Goal: Information Seeking & Learning: Learn about a topic

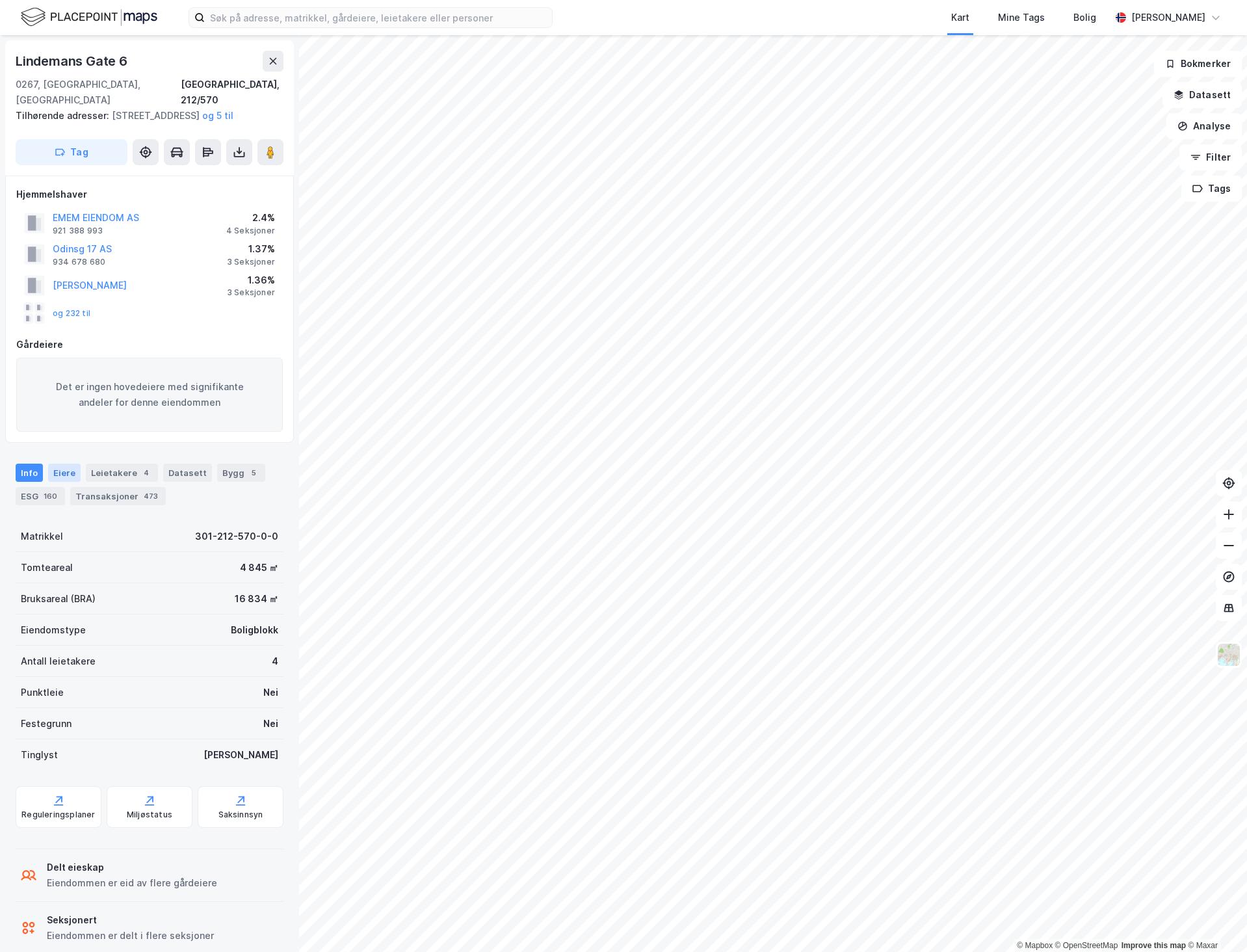
click at [71, 470] on div "Eiere" at bounding box center [64, 473] width 32 height 18
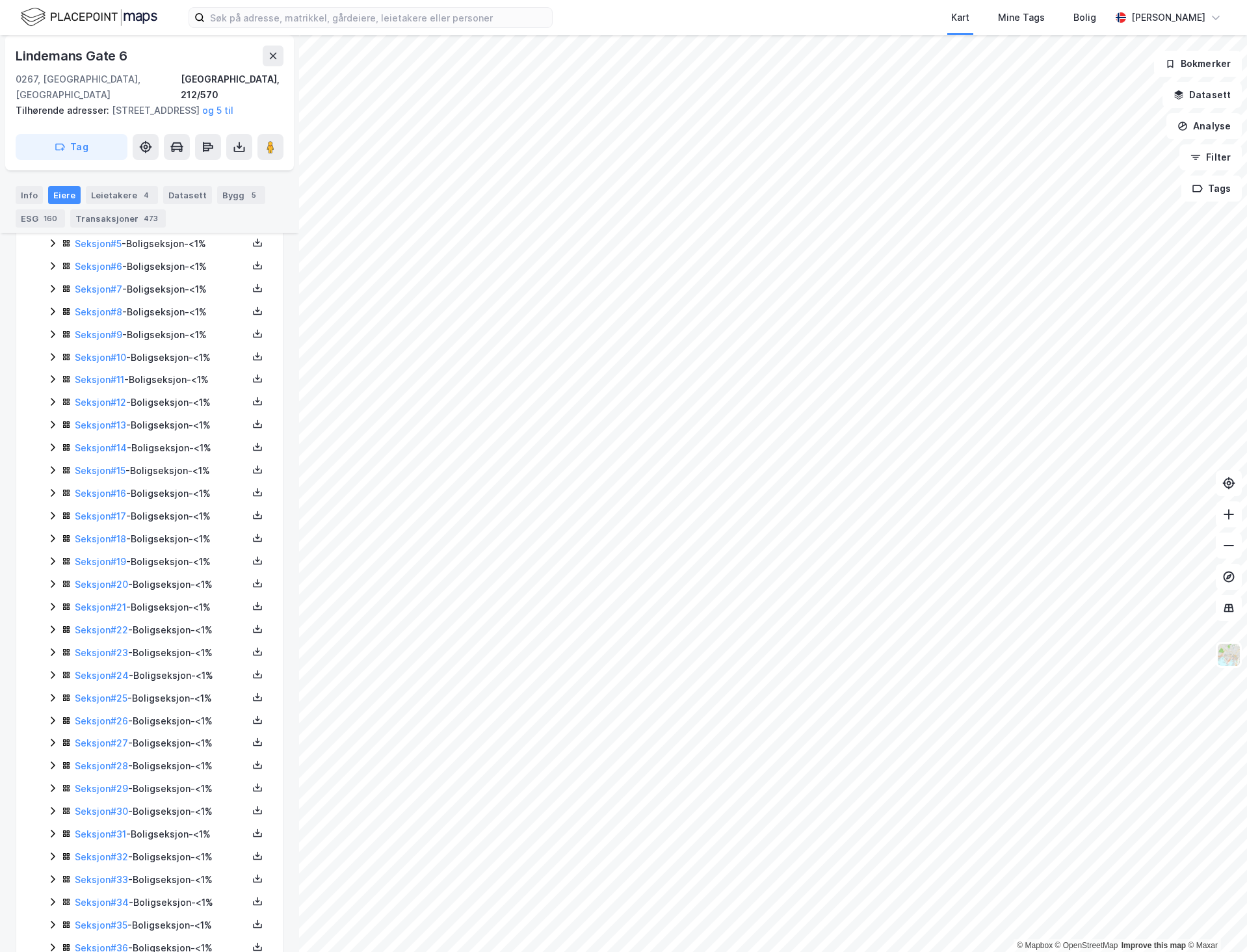
scroll to position [455, 0]
click at [108, 583] on link "Seksjon # 20" at bounding box center [101, 583] width 54 height 11
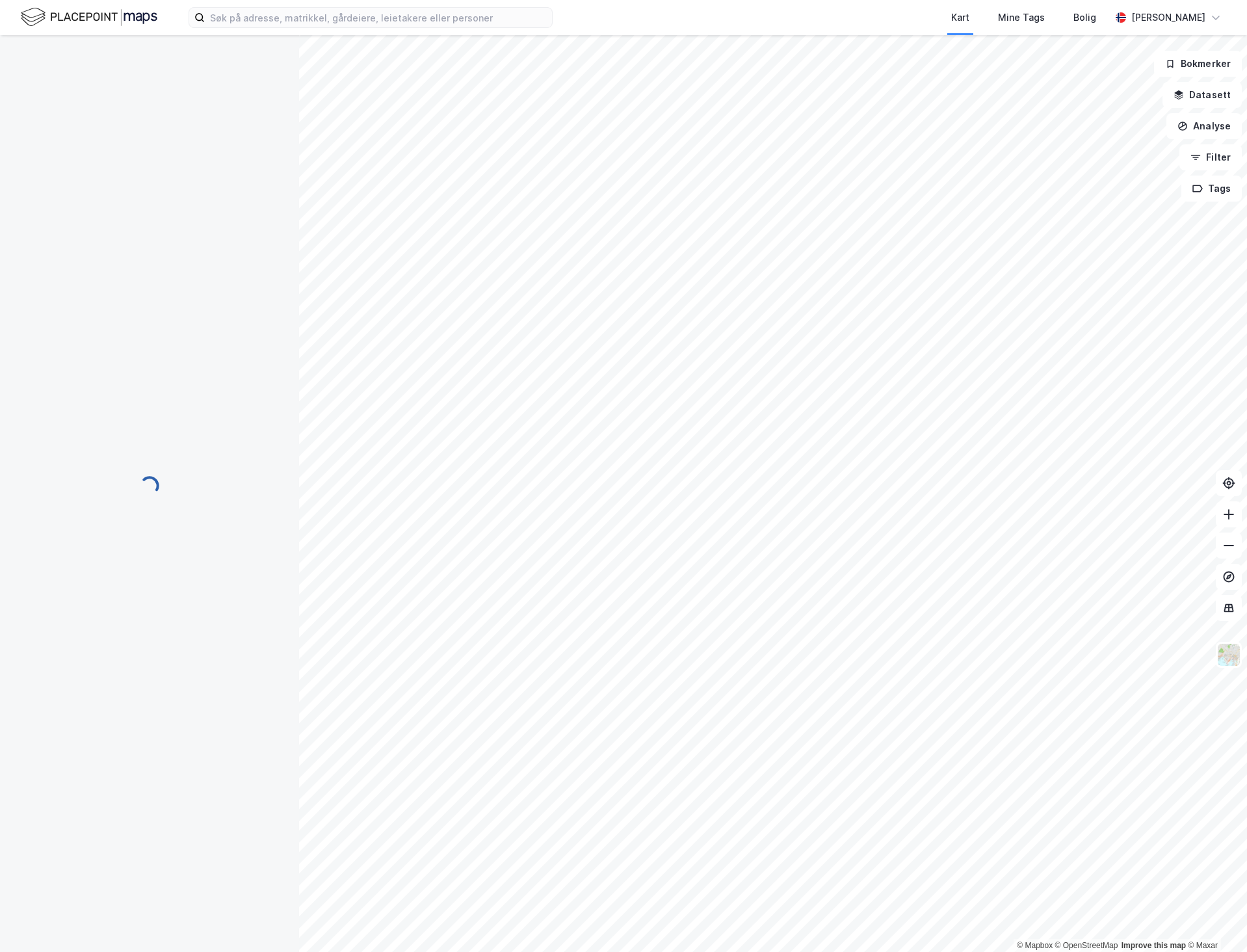
scroll to position [41, 0]
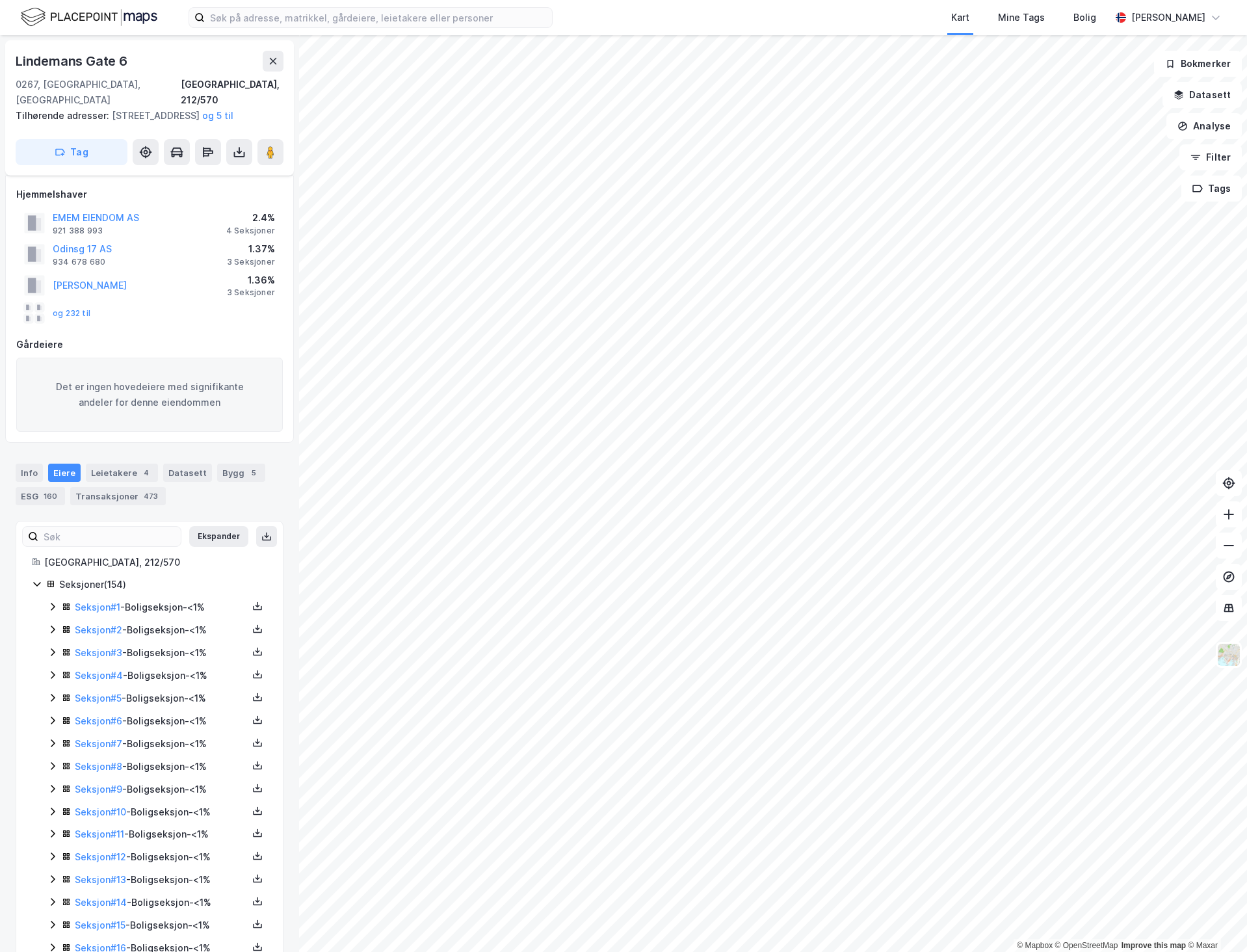
scroll to position [455, 0]
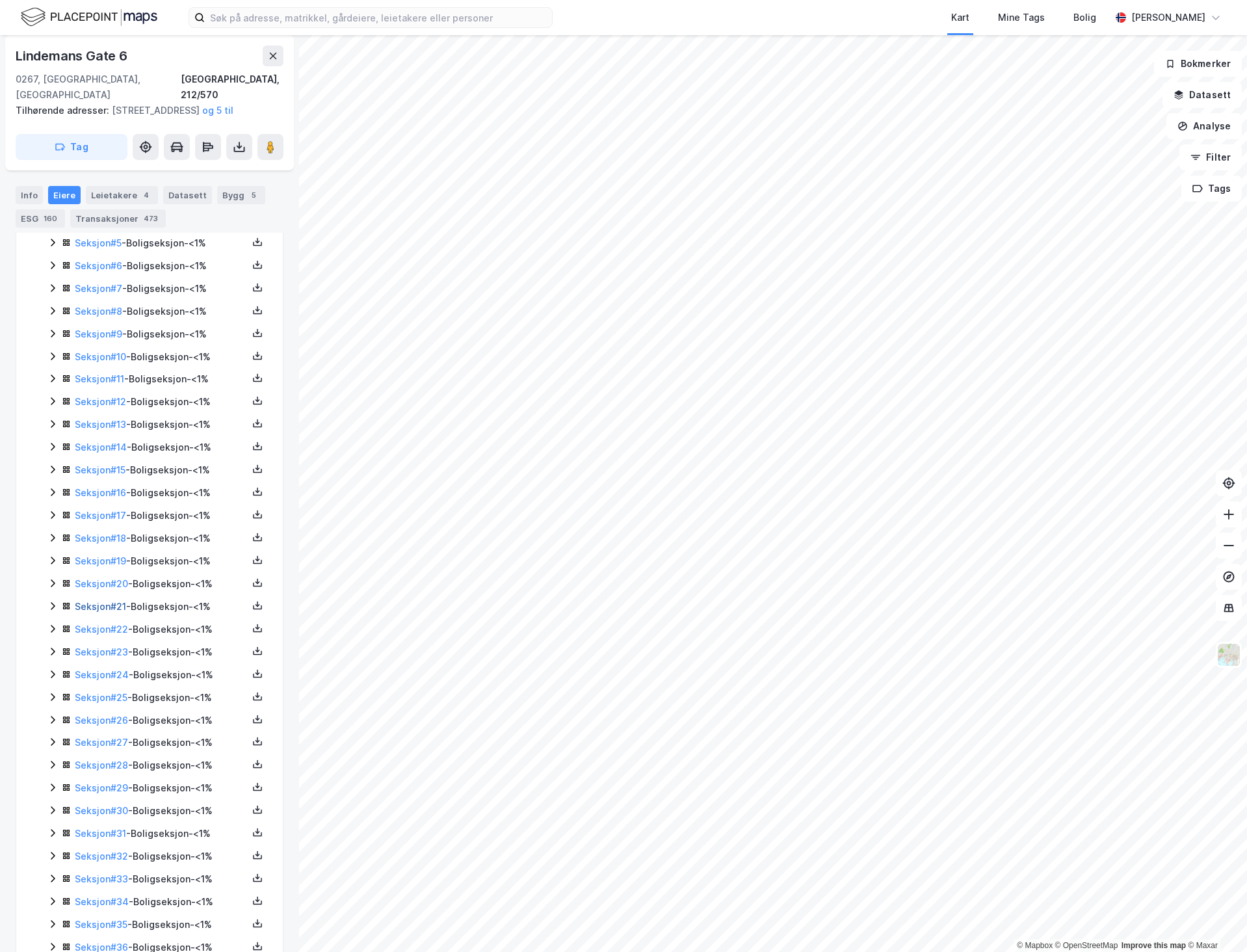
click at [100, 605] on link "Seksjon # 21" at bounding box center [99, 606] width 51 height 11
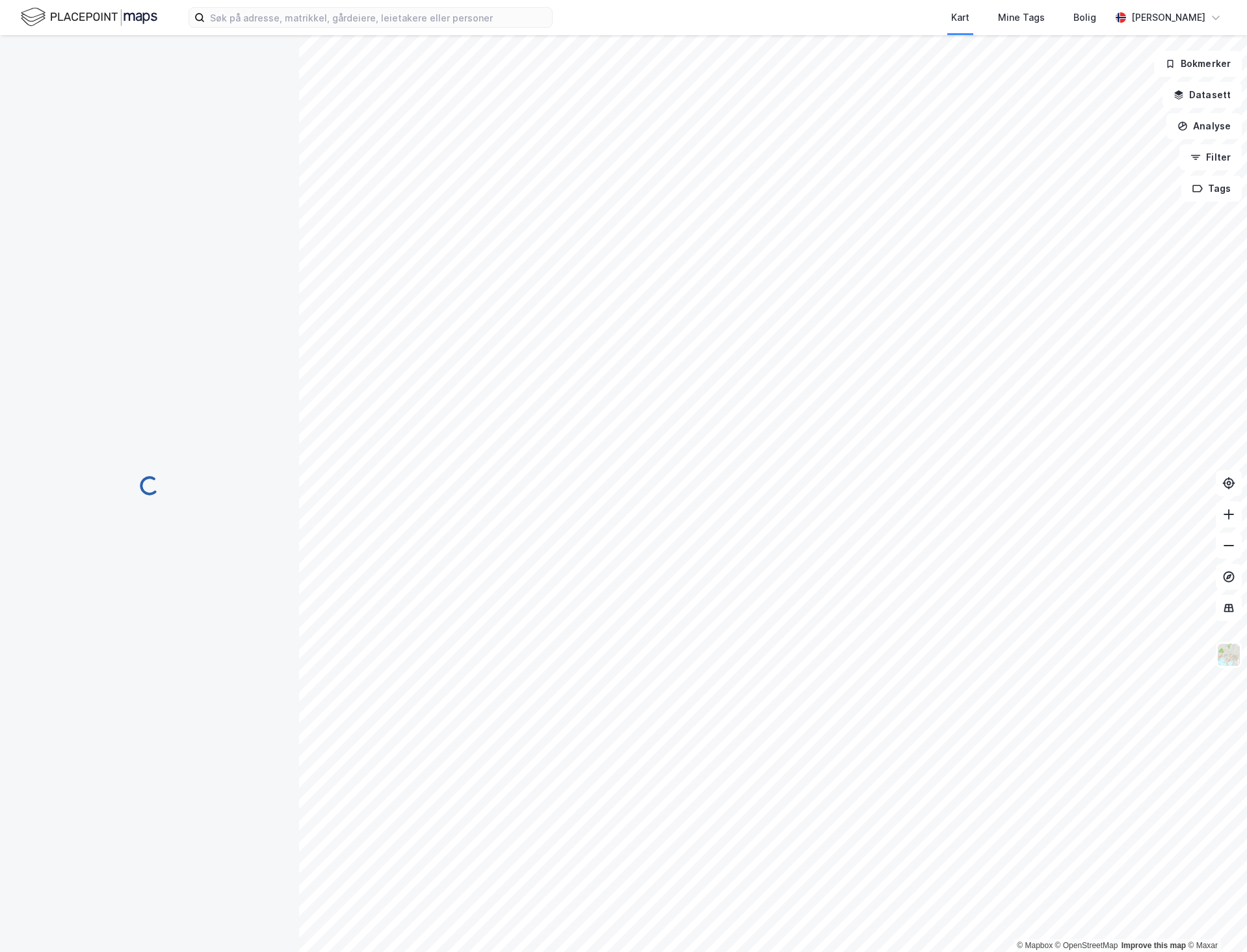
scroll to position [41, 0]
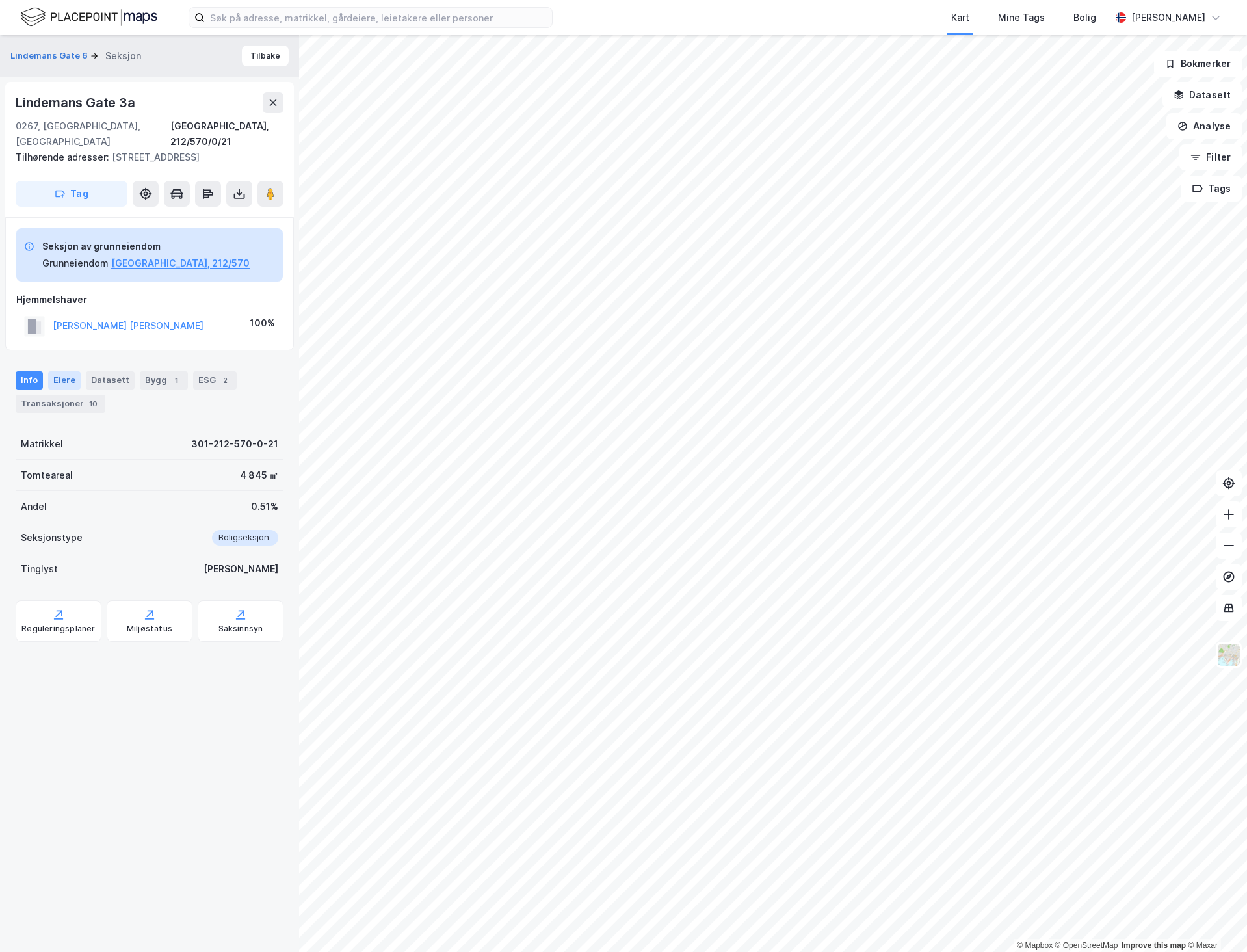
click at [71, 382] on div "Eiere" at bounding box center [64, 380] width 32 height 18
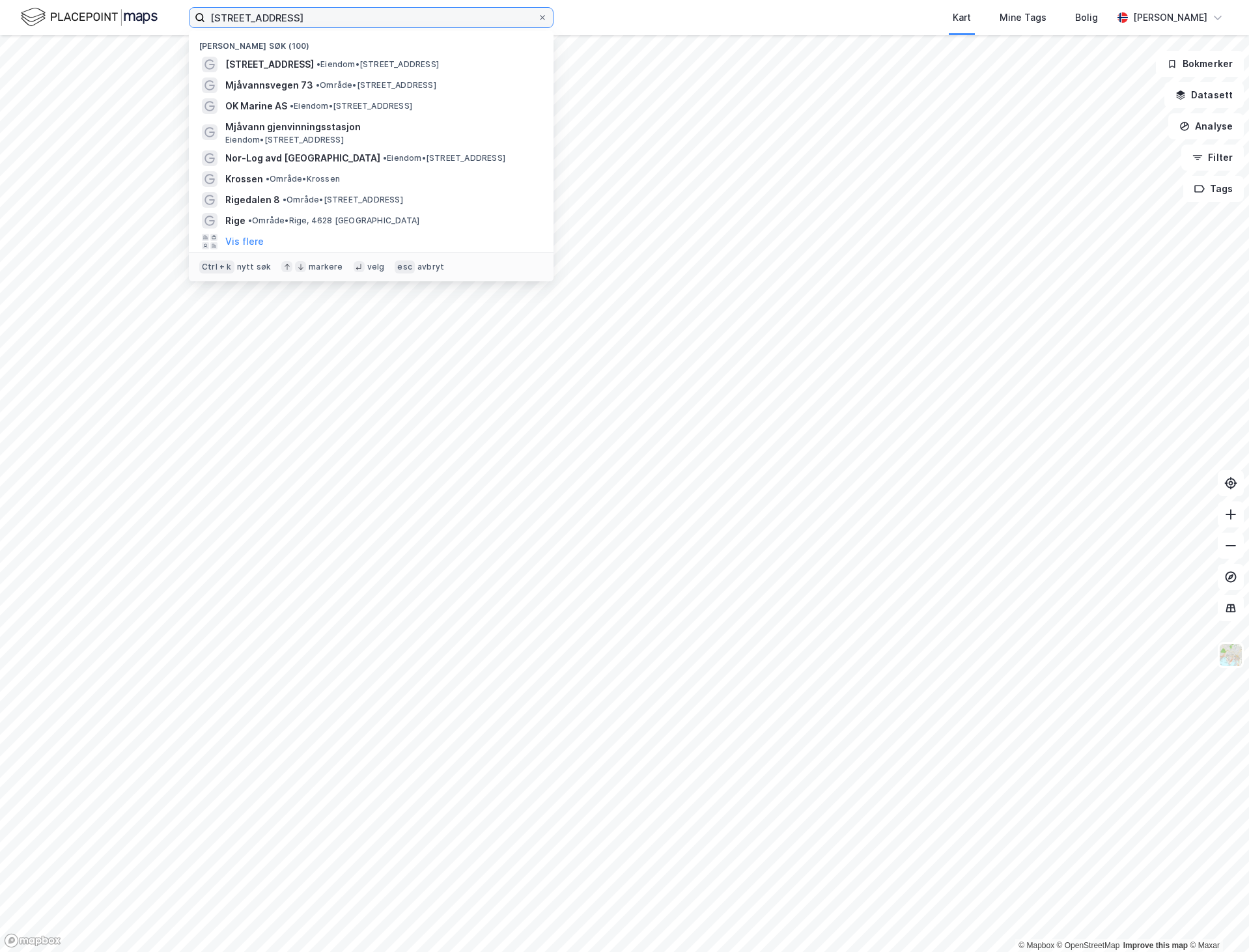
drag, startPoint x: 303, startPoint y: 22, endPoint x: 127, endPoint y: 25, distance: 176.0
click at [127, 25] on div "[STREET_ADDRESS] Nylige søk (100) [STREET_ADDRESS] • Eiendom • [STREET_ADDRESS]…" at bounding box center [624, 17] width 1249 height 35
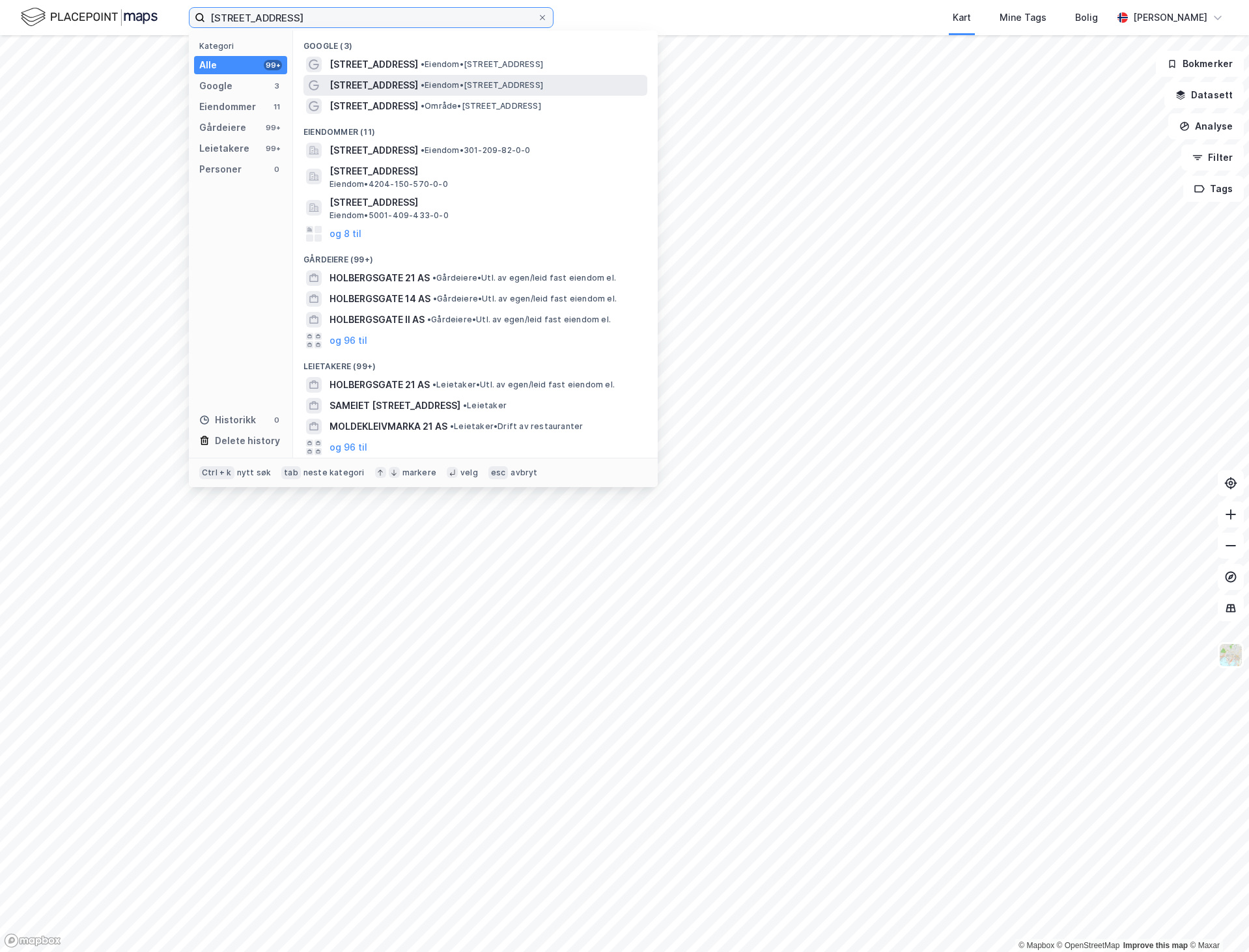
type input "[STREET_ADDRESS]"
click at [360, 85] on span "[STREET_ADDRESS]" at bounding box center [373, 84] width 89 height 15
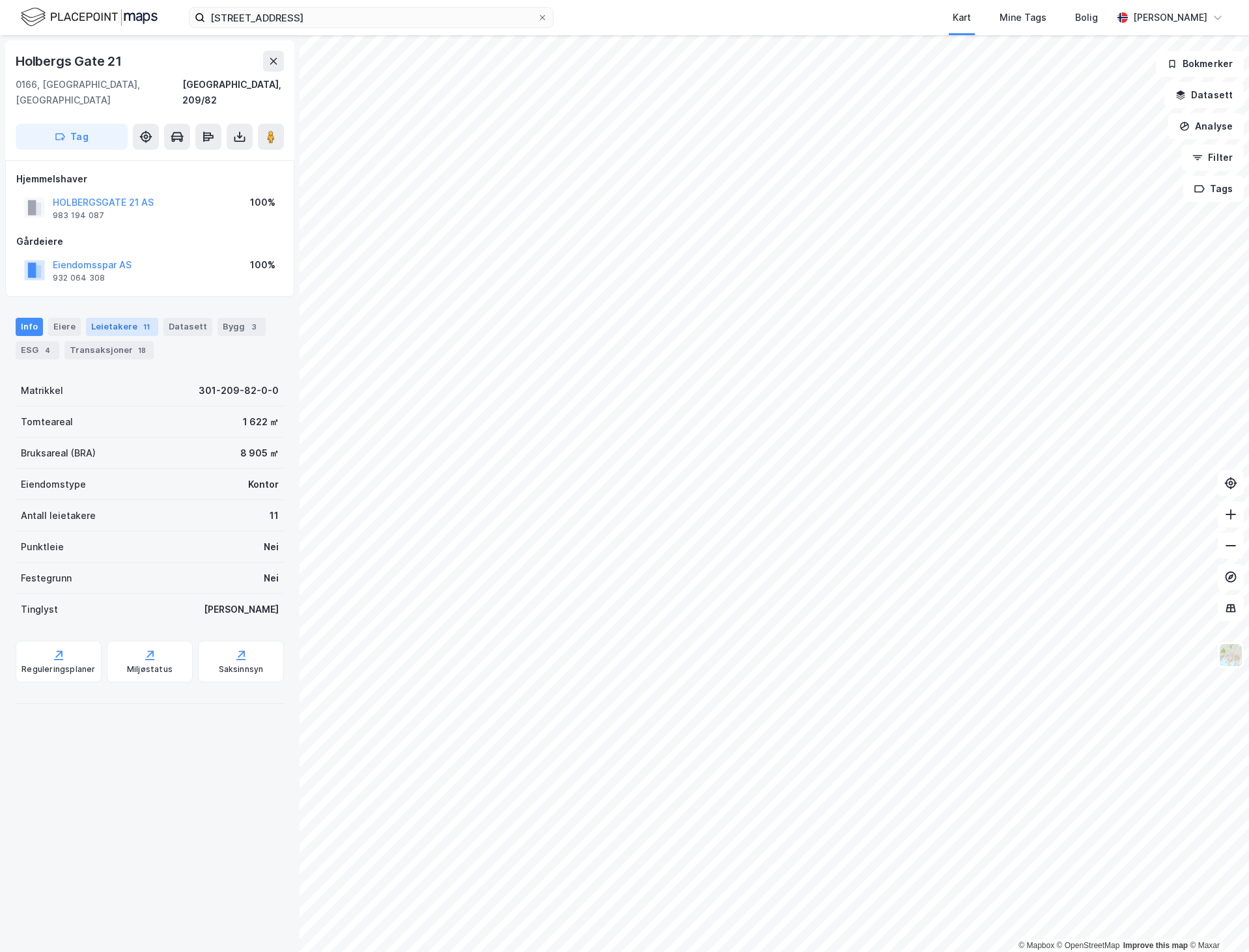
click at [118, 318] on div "Leietakere 11" at bounding box center [122, 327] width 73 height 18
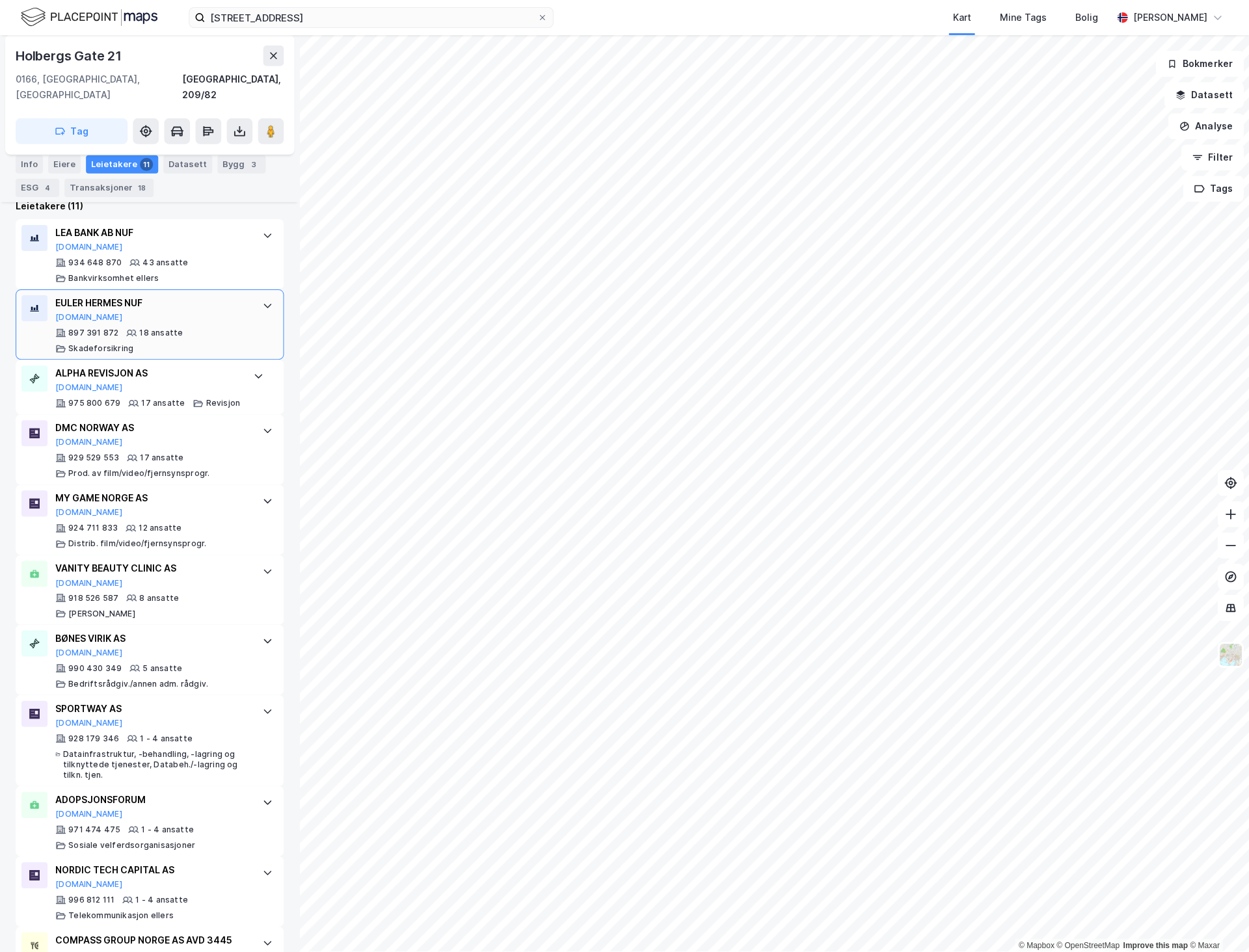
scroll to position [451, 0]
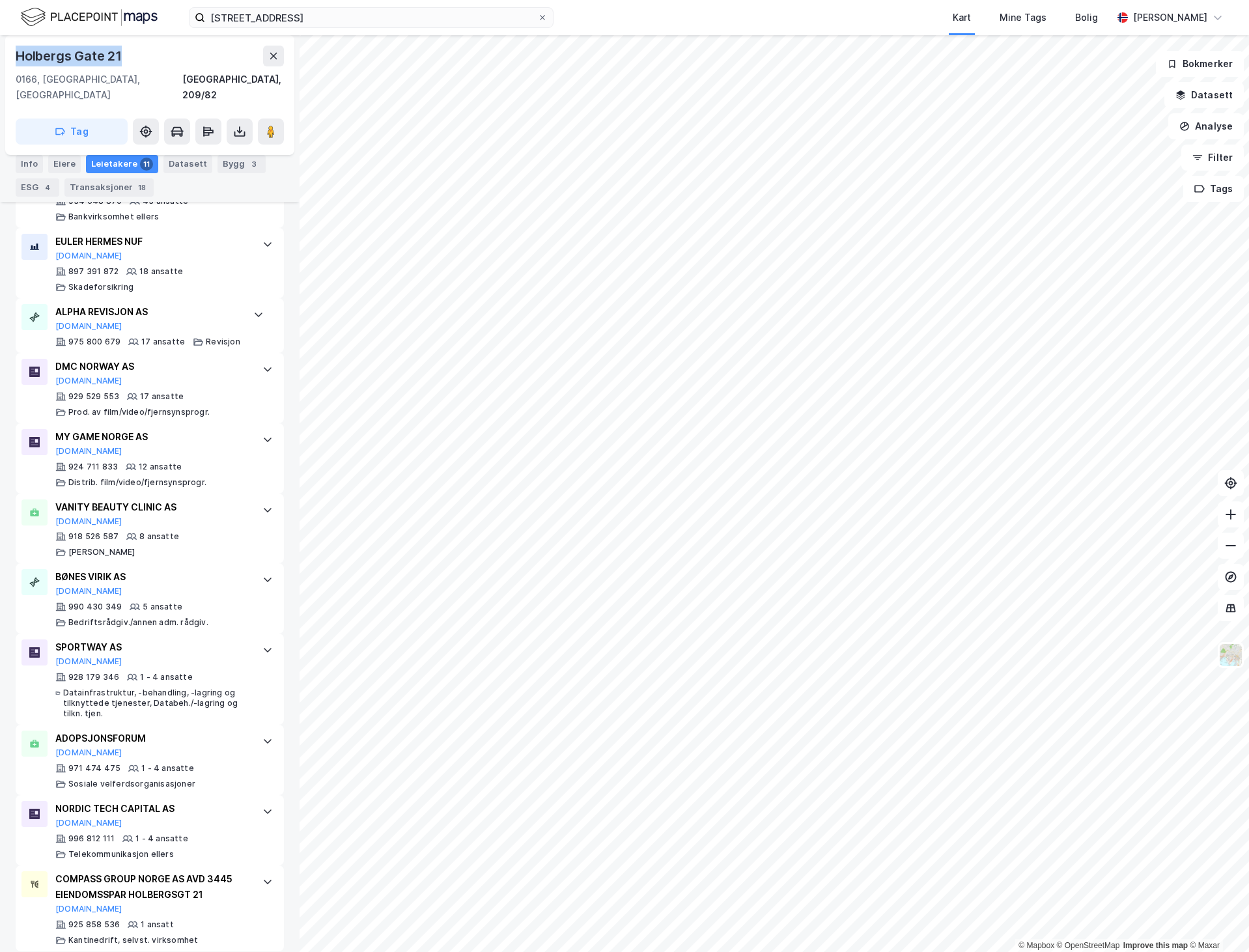
drag, startPoint x: 108, startPoint y: 57, endPoint x: 13, endPoint y: 60, distance: 95.0
click at [13, 60] on div "Holbergs Gate 21 0166, Oslo, Oslo Oslo, 209/82 Tag" at bounding box center [150, 95] width 289 height 120
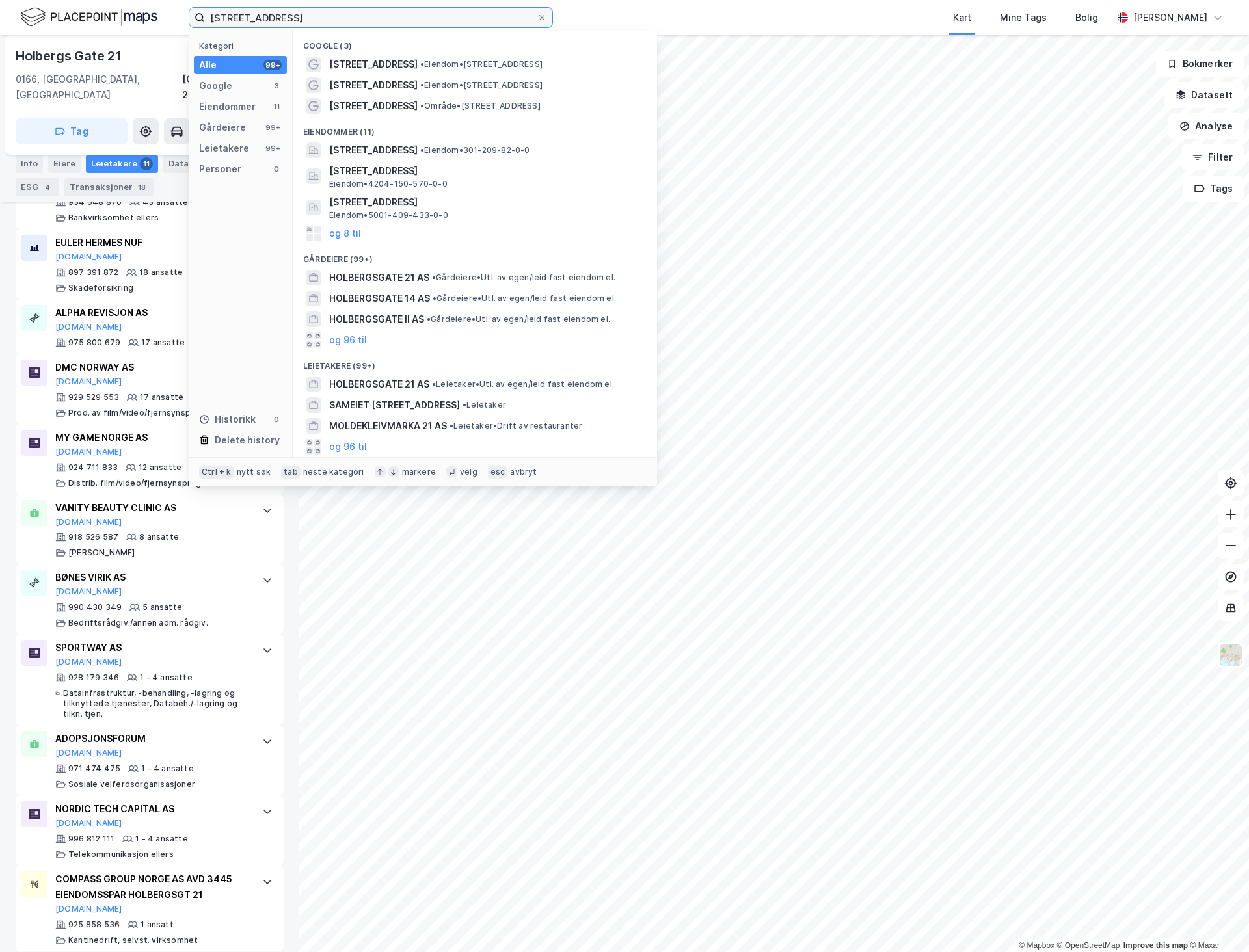
drag, startPoint x: 319, startPoint y: 18, endPoint x: 109, endPoint y: 32, distance: 210.5
click at [109, 32] on div "holbergsgate 21 Kategori Alle 99+ Google 3 Eiendommer 11 Gårdeiere 99+ Leietake…" at bounding box center [624, 17] width 1249 height 35
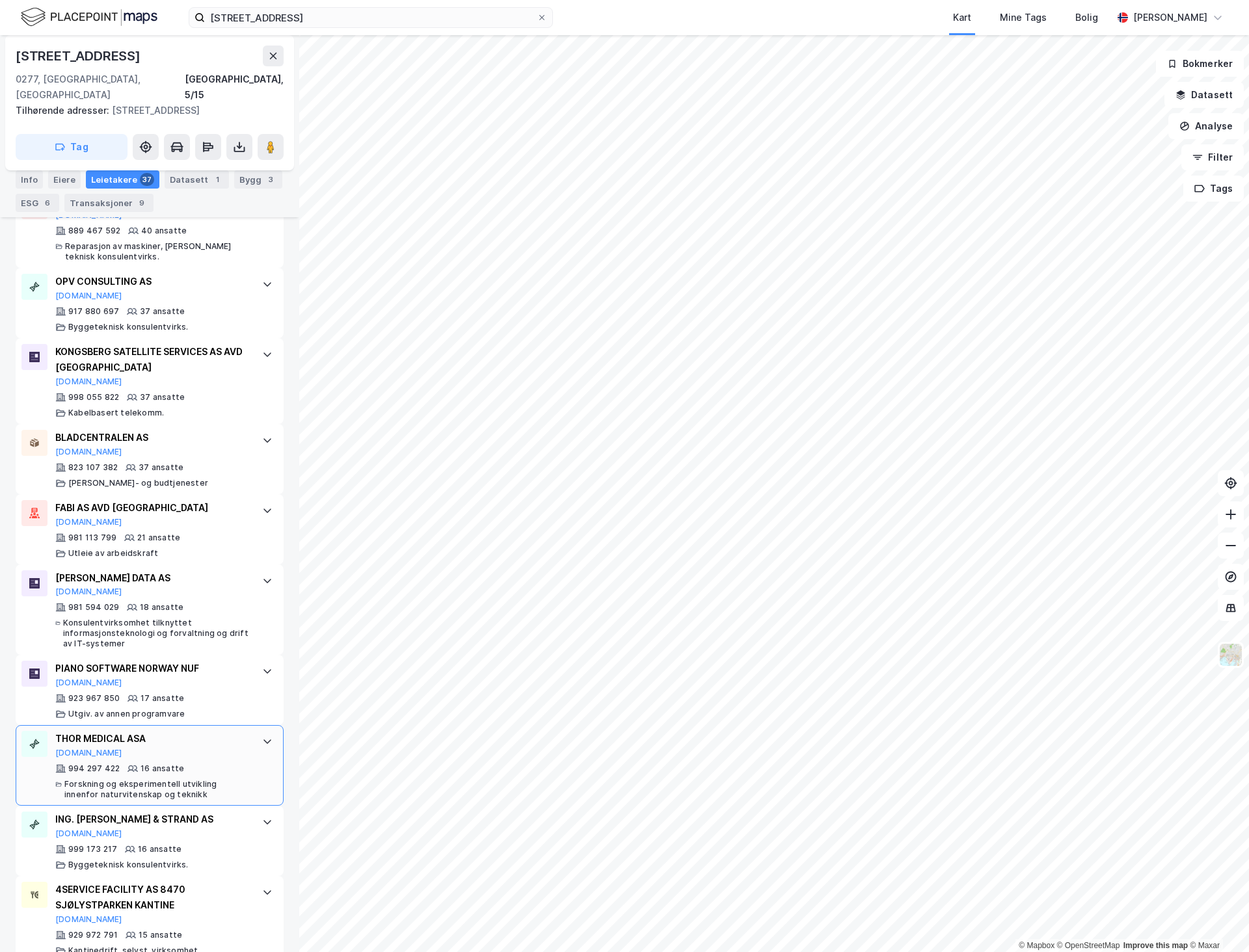
scroll to position [1105, 0]
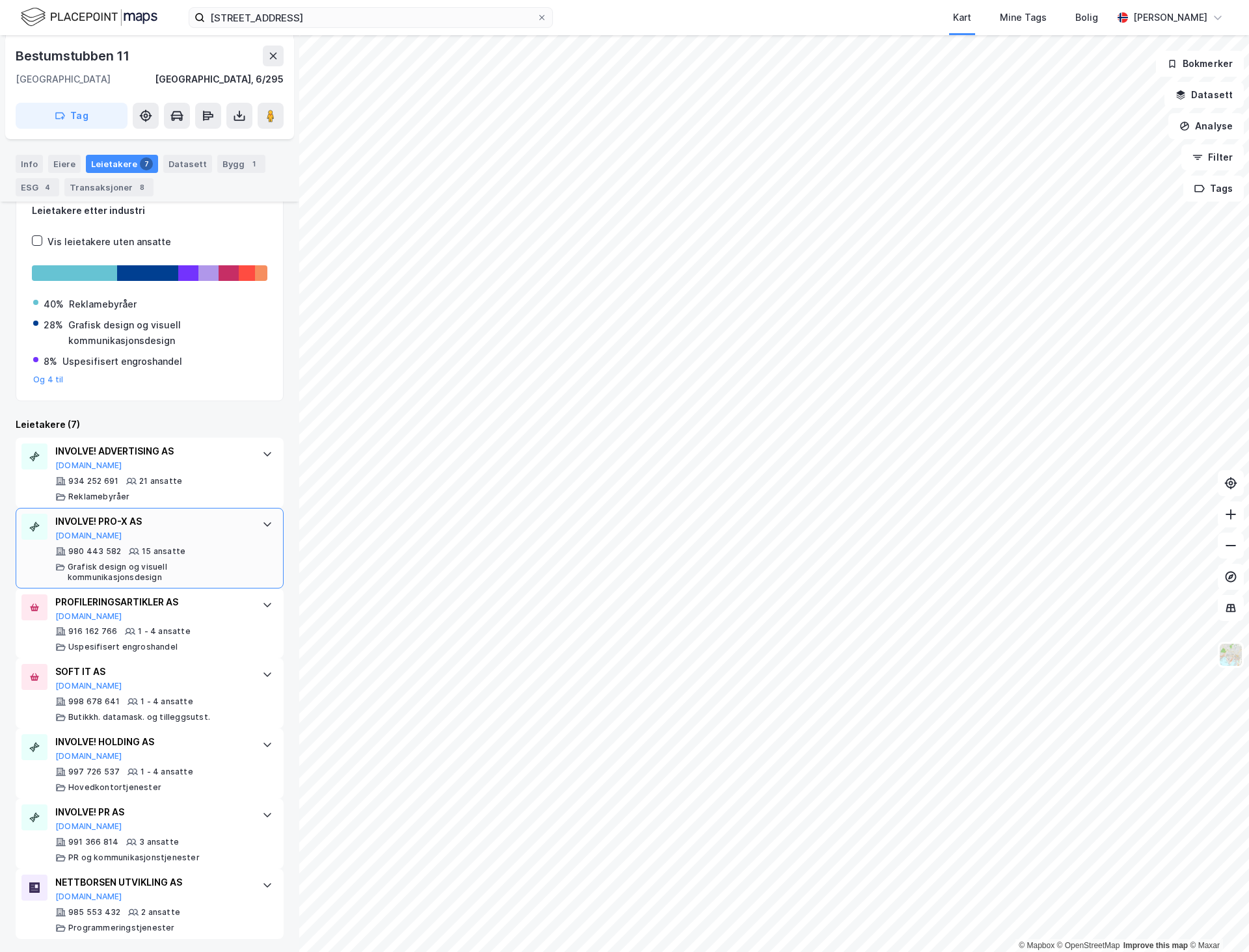
scroll to position [237, 0]
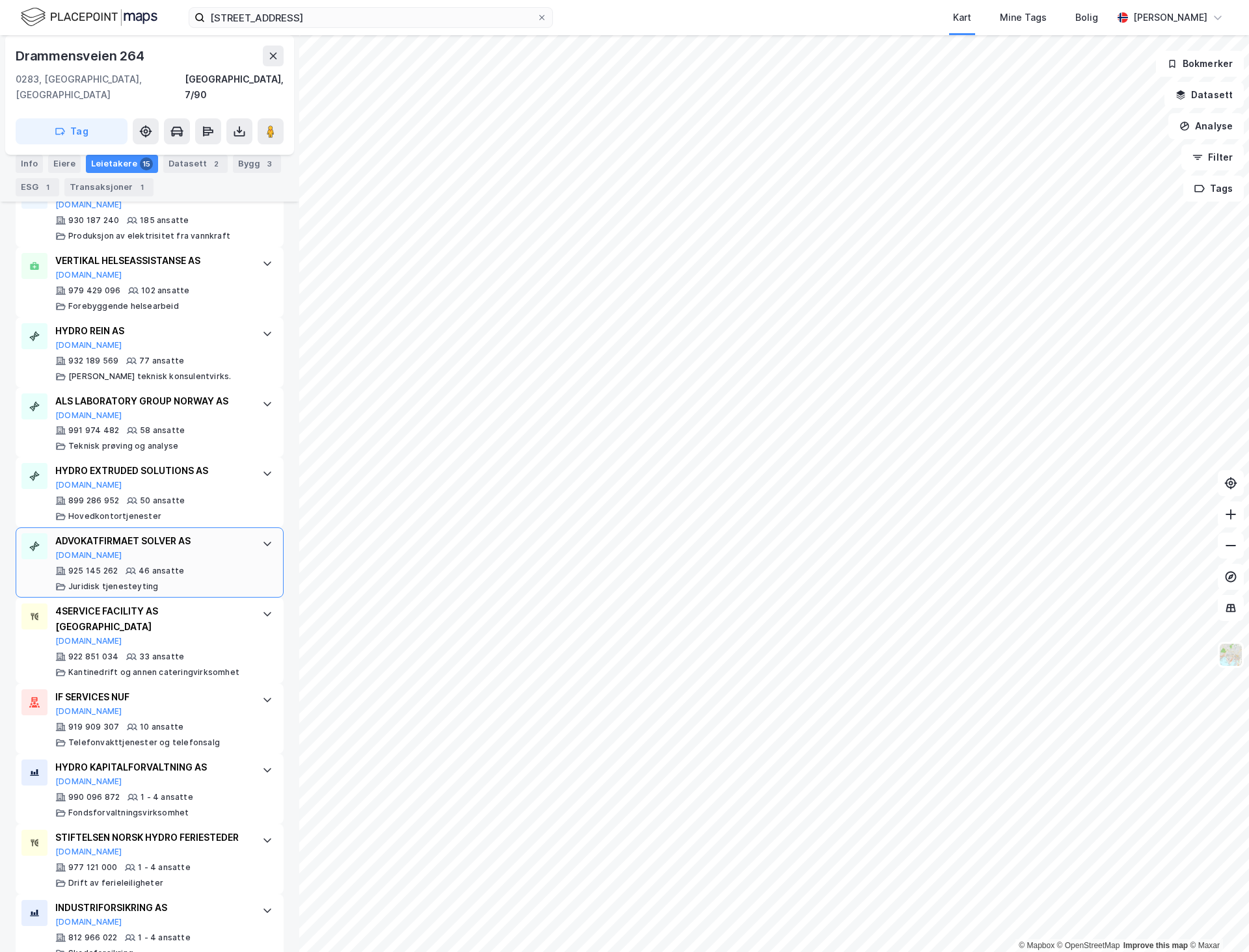
scroll to position [585, 0]
